Goal: Task Accomplishment & Management: Use online tool/utility

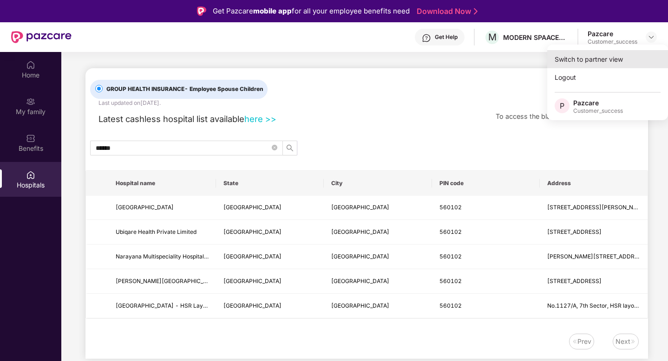
click at [607, 61] on div "Switch to partner view" at bounding box center [607, 59] width 121 height 18
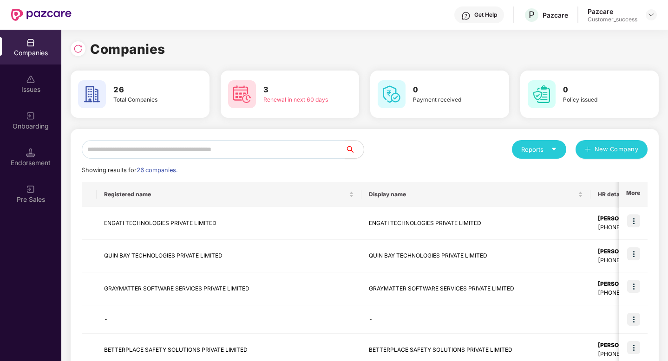
click at [192, 151] on input "text" at bounding box center [213, 149] width 263 height 19
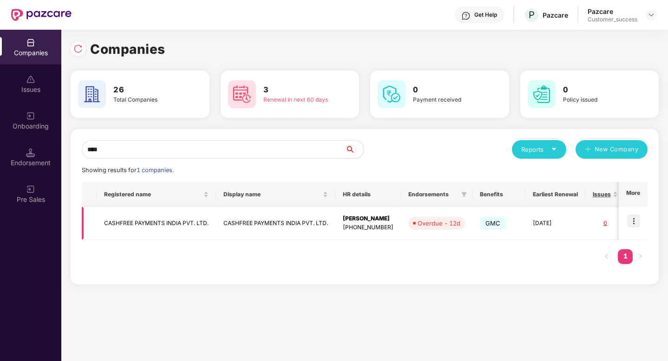
type input "****"
click at [629, 224] on img at bounding box center [633, 221] width 13 height 13
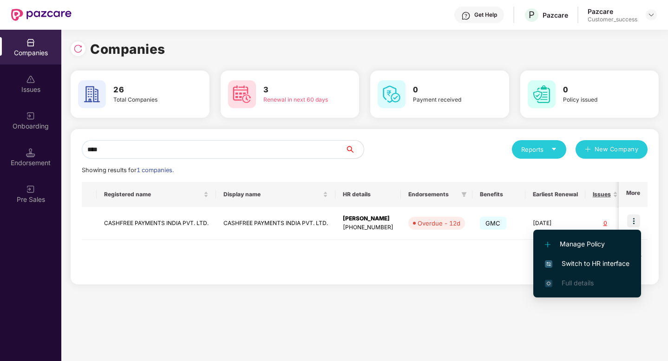
click at [602, 264] on span "Switch to HR interface" at bounding box center [587, 264] width 85 height 10
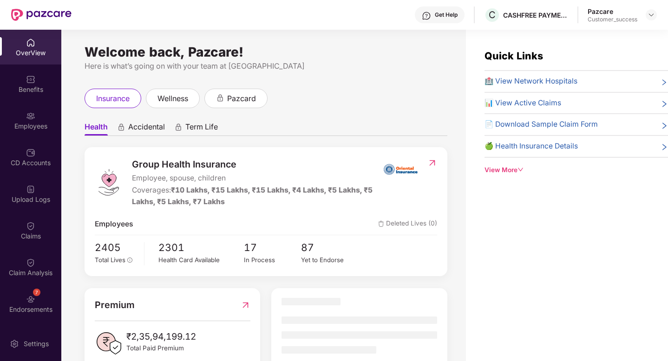
click at [31, 115] on img at bounding box center [30, 115] width 9 height 9
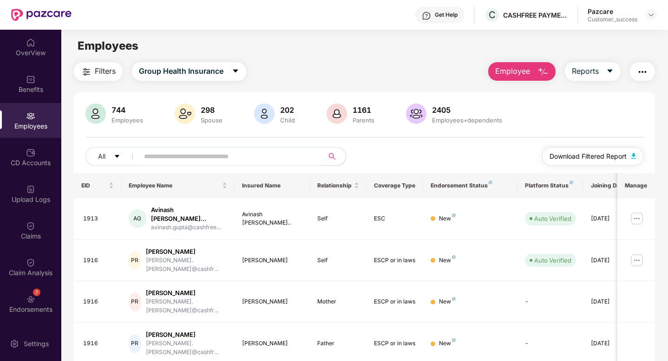
click at [605, 157] on span "Download Filtered Report" at bounding box center [588, 156] width 77 height 10
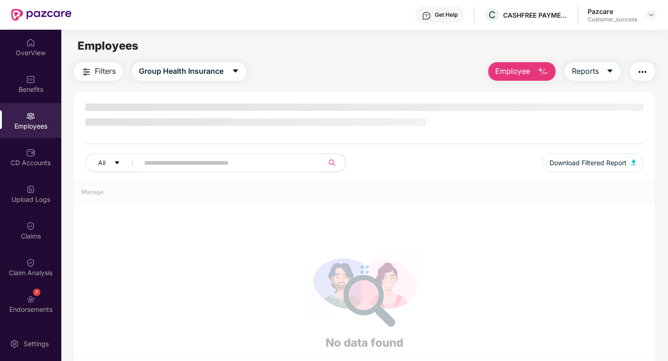
click at [556, 17] on div "Get Help C CASHFREE PAYMENTS INDIA PVT. LTD. Pazcare Customer_success" at bounding box center [364, 15] width 585 height 30
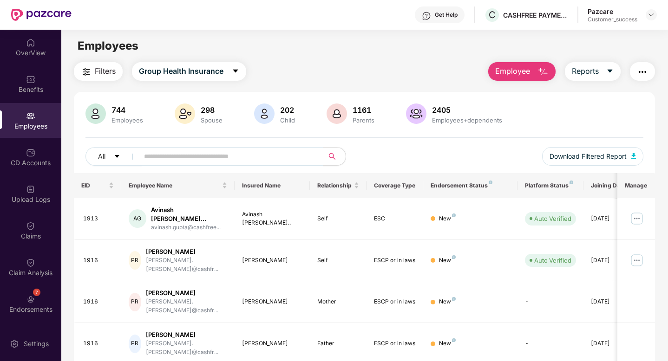
click at [451, 14] on div "Get Help" at bounding box center [446, 14] width 23 height 7
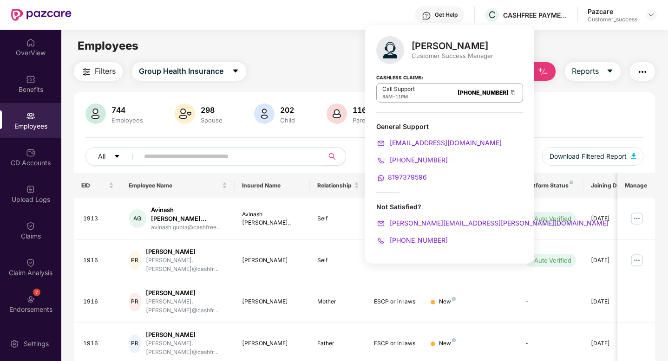
click at [310, 72] on div "Filters Group Health Insurance Employee Reports" at bounding box center [364, 71] width 581 height 19
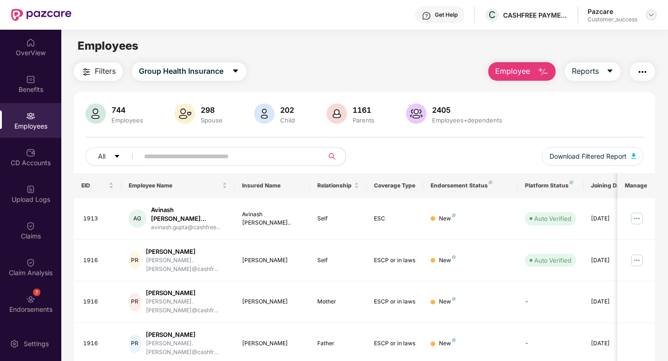
click at [556, 15] on img at bounding box center [651, 14] width 7 height 7
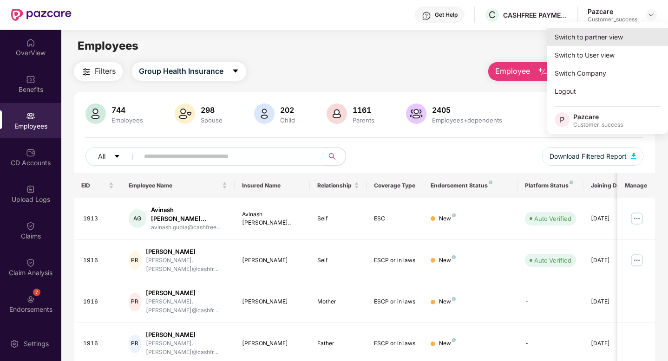
click at [556, 37] on div "Switch to partner view" at bounding box center [607, 37] width 121 height 18
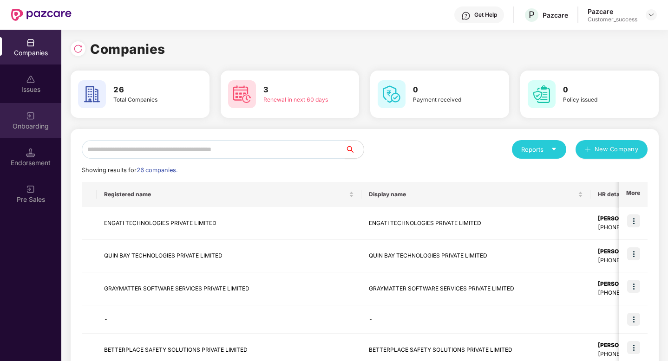
click at [33, 115] on img at bounding box center [30, 115] width 9 height 9
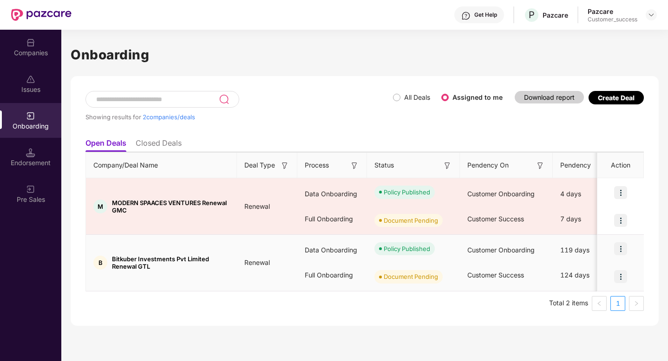
click at [556, 278] on img at bounding box center [620, 276] width 13 height 13
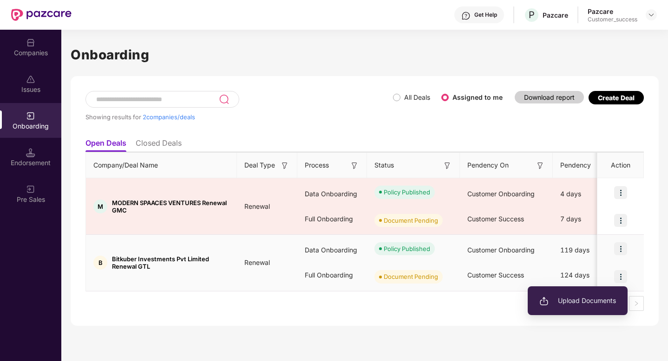
click at [556, 292] on span "Upload Documents" at bounding box center [577, 301] width 77 height 10
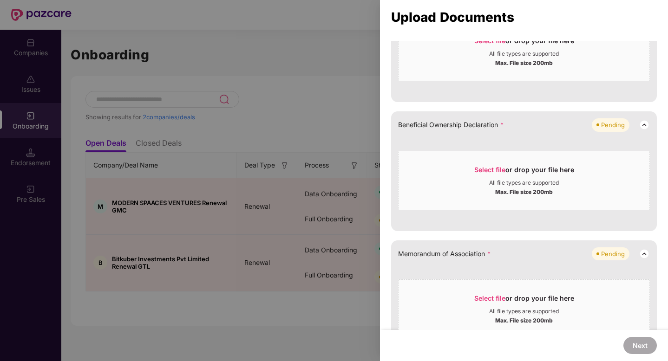
scroll to position [338, 0]
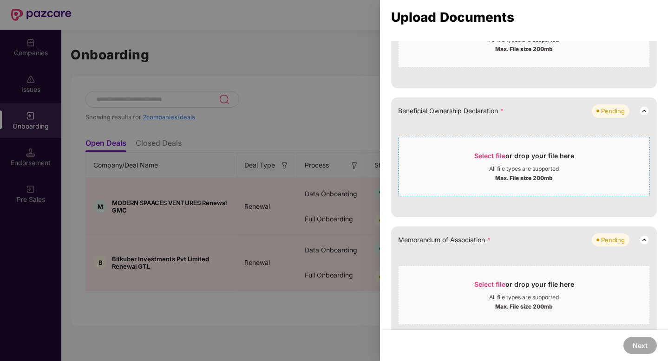
click at [497, 173] on div "Max. File size 200mb" at bounding box center [524, 177] width 58 height 9
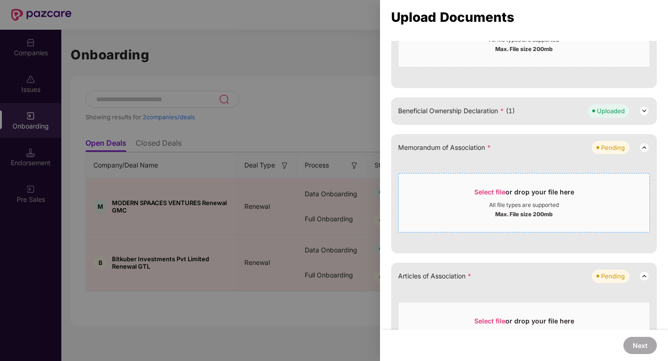
scroll to position [366, 0]
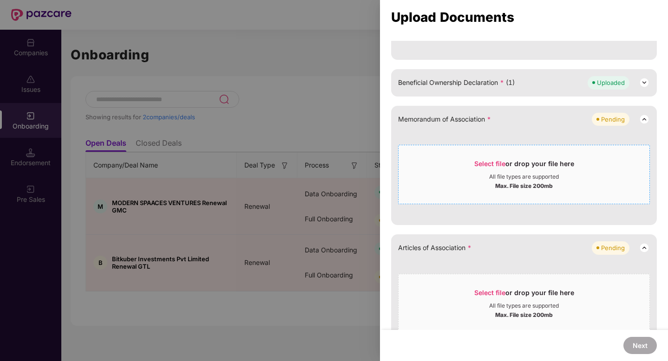
click at [492, 181] on div "Max. File size 200mb" at bounding box center [524, 185] width 251 height 9
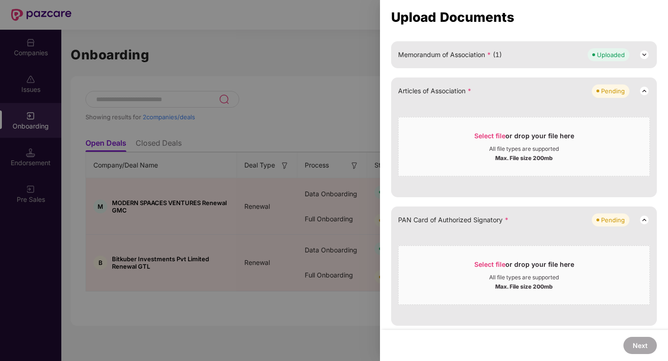
scroll to position [437, 0]
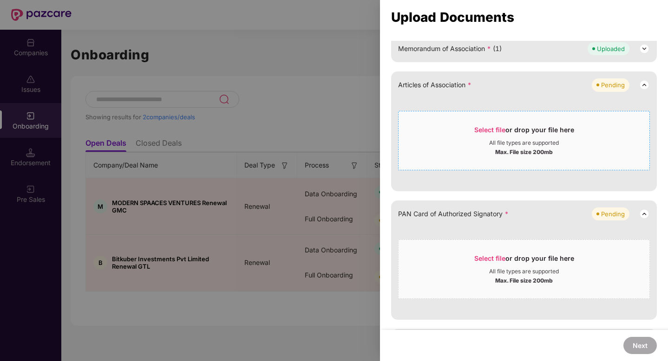
click at [466, 142] on div "All file types are supported" at bounding box center [524, 142] width 251 height 7
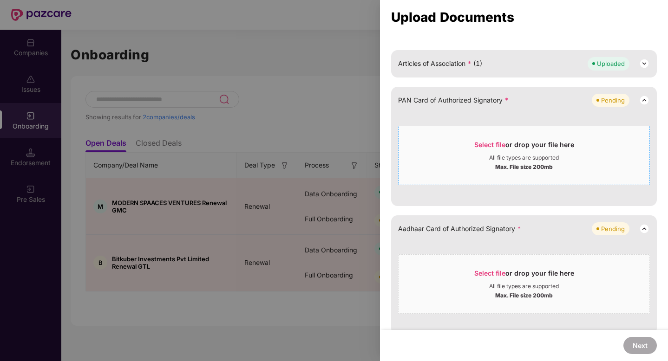
scroll to position [467, 0]
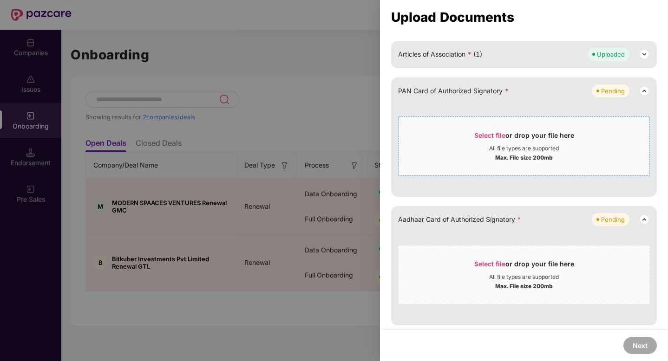
click at [478, 163] on span "Select file or drop your file here All file types are supported Max. File size …" at bounding box center [524, 146] width 251 height 45
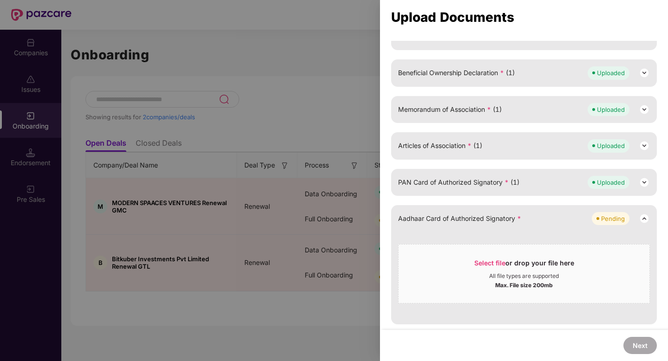
scroll to position [375, 0]
click at [534, 270] on div "Select file or drop your file here" at bounding box center [524, 267] width 100 height 14
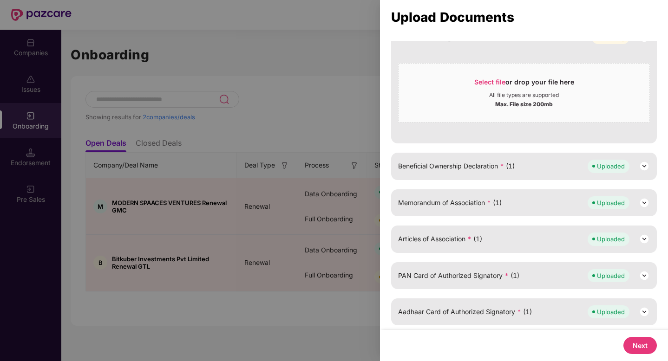
click at [556, 292] on button "Next" at bounding box center [639, 345] width 33 height 17
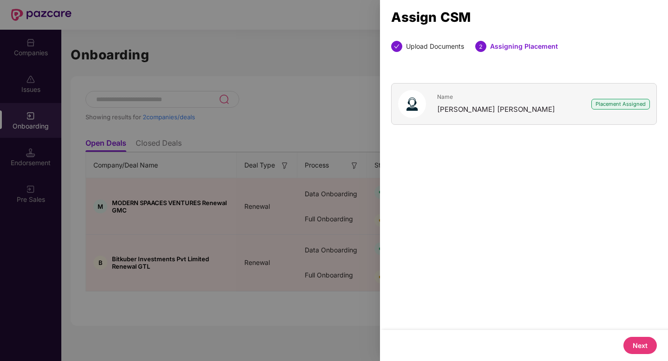
click at [556, 292] on button "Next" at bounding box center [639, 345] width 33 height 17
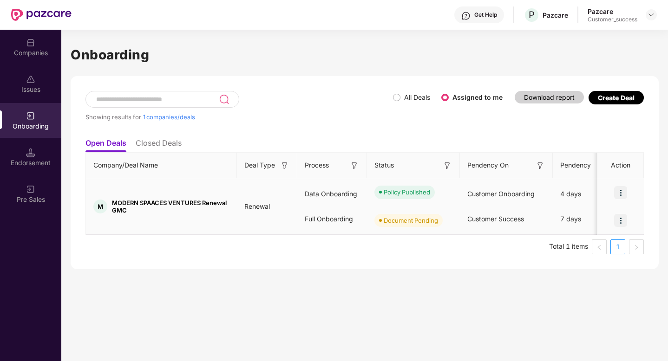
click at [556, 218] on img at bounding box center [620, 220] width 13 height 13
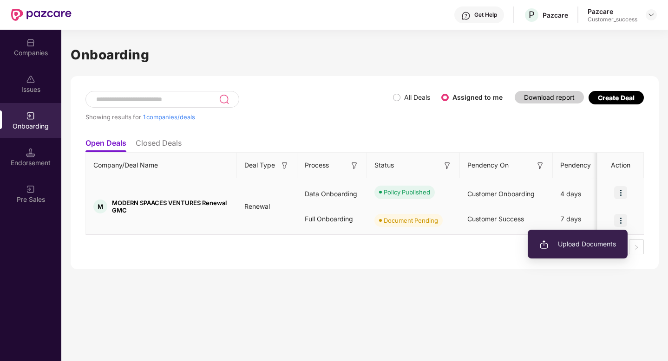
click at [556, 242] on span "Upload Documents" at bounding box center [577, 244] width 77 height 10
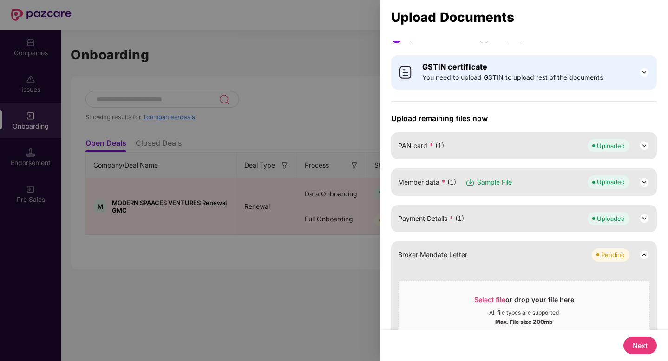
scroll to position [7, 0]
click at [556, 292] on button "Next" at bounding box center [639, 345] width 33 height 17
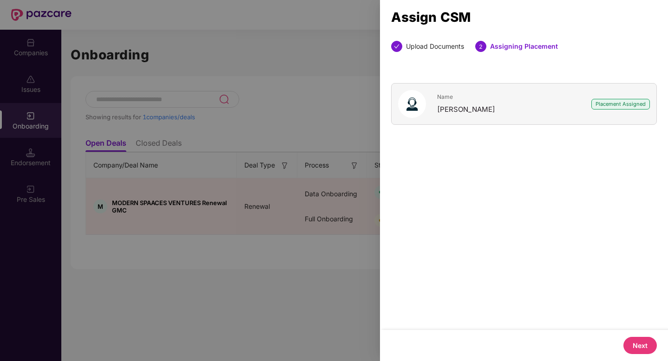
click at [556, 292] on button "Next" at bounding box center [639, 345] width 33 height 17
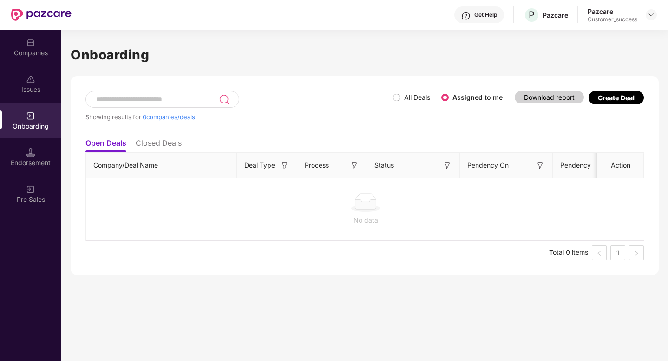
click at [395, 103] on div "All Deals Assigned to me" at bounding box center [451, 97] width 117 height 15
